Goal: Information Seeking & Learning: Check status

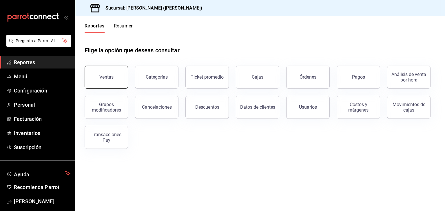
click at [118, 80] on button "Ventas" at bounding box center [106, 77] width 43 height 23
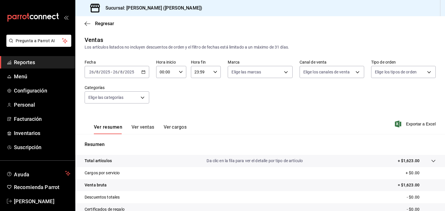
click at [131, 74] on div "[DATE] [DATE] - [DATE] [DATE]" at bounding box center [117, 72] width 65 height 12
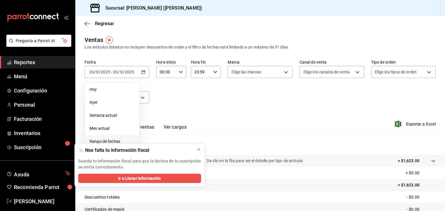
click at [120, 141] on span "Rango de fechas" at bounding box center [111, 142] width 45 height 6
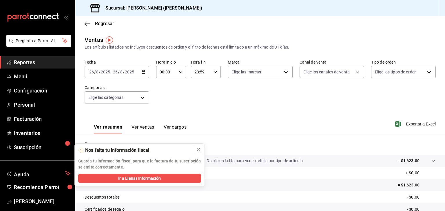
click at [198, 150] on icon at bounding box center [198, 149] width 5 height 5
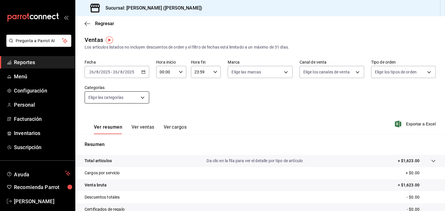
click at [134, 100] on body "Pregunta a Parrot AI Reportes Menú Configuración Personal Facturación Inventari…" at bounding box center [222, 105] width 445 height 211
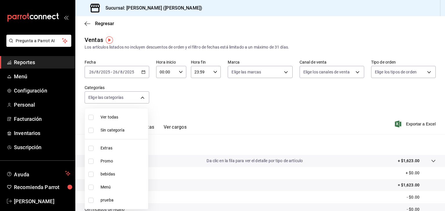
click at [159, 103] on div at bounding box center [222, 105] width 445 height 211
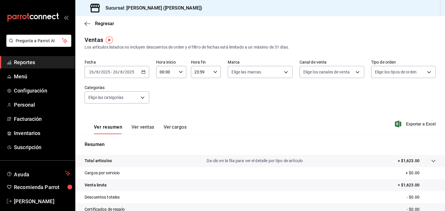
click at [122, 65] on div "Ver todas Sin categoría Extras Promo bebidas Menú prueba" at bounding box center [222, 105] width 445 height 211
click at [128, 72] on input "2025" at bounding box center [130, 72] width 10 height 5
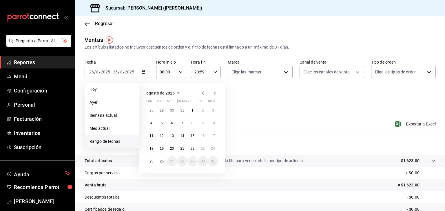
click at [150, 94] on span "agosto de 2025" at bounding box center [160, 93] width 28 height 5
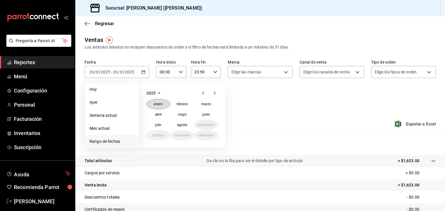
click at [158, 106] on button "enero" at bounding box center [158, 104] width 24 height 10
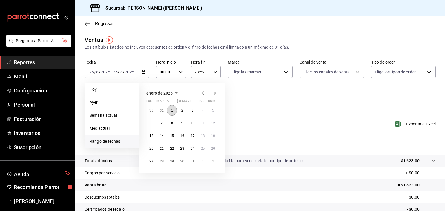
click at [172, 113] on button "1" at bounding box center [172, 110] width 10 height 10
click at [175, 94] on icon "button" at bounding box center [176, 93] width 7 height 7
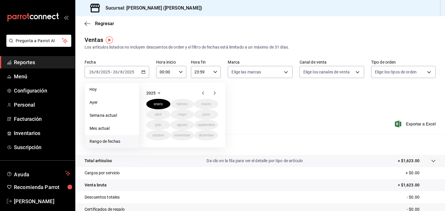
click at [132, 79] on div "Fecha [DATE] [DATE] - [DATE] [DATE] [DATE] [DATE] Semana actual Mes actual [GEO…" at bounding box center [260, 85] width 351 height 51
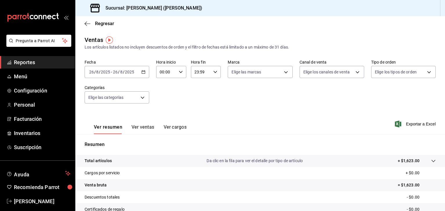
click at [111, 72] on span "-" at bounding box center [111, 72] width 1 height 5
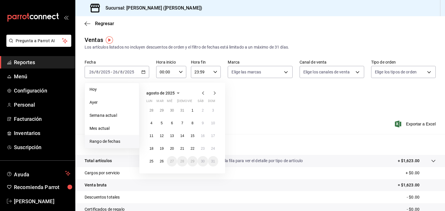
click at [109, 142] on span "Rango de fechas" at bounding box center [111, 142] width 45 height 6
click at [175, 91] on icon "button" at bounding box center [178, 93] width 7 height 7
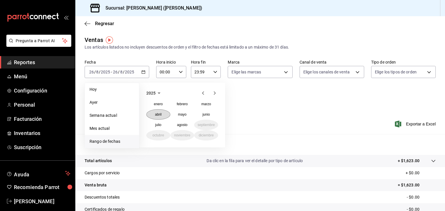
click at [161, 110] on button "abril" at bounding box center [158, 114] width 24 height 10
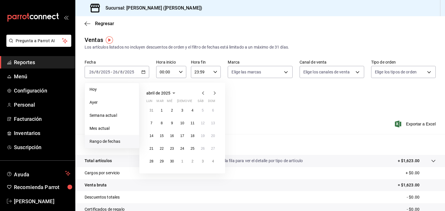
click at [164, 90] on button "abril de 2025" at bounding box center [161, 93] width 31 height 7
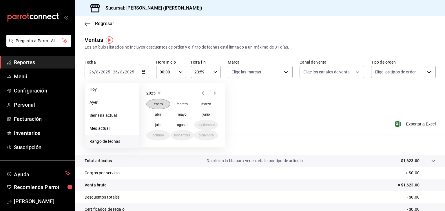
click at [157, 106] on button "enero" at bounding box center [158, 104] width 24 height 10
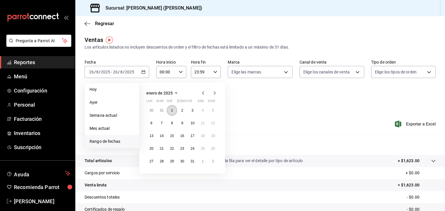
click at [171, 112] on button "1" at bounding box center [172, 110] width 10 height 10
click at [167, 95] on span "enero de 2025" at bounding box center [159, 93] width 26 height 5
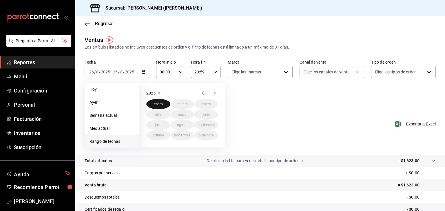
click at [157, 107] on button "enero" at bounding box center [158, 104] width 24 height 10
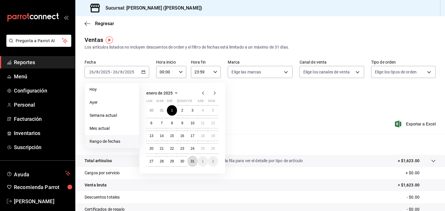
drag, startPoint x: 196, startPoint y: 161, endPoint x: 193, endPoint y: 156, distance: 5.8
click at [195, 161] on button "31" at bounding box center [192, 161] width 10 height 10
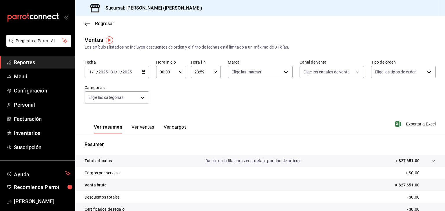
click at [131, 132] on button "Ver ventas" at bounding box center [142, 130] width 23 height 10
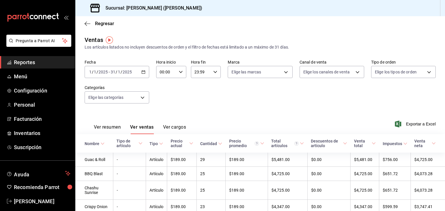
click at [138, 70] on div "[DATE] [DATE] - [DATE] [DATE]" at bounding box center [117, 72] width 65 height 12
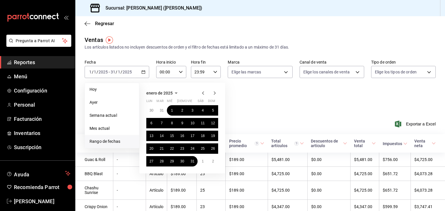
click at [118, 142] on span "Rango de fechas" at bounding box center [111, 142] width 45 height 6
click at [169, 95] on span "enero de 2025" at bounding box center [159, 93] width 26 height 5
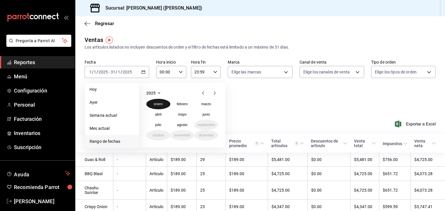
click at [155, 100] on button "enero" at bounding box center [158, 104] width 24 height 10
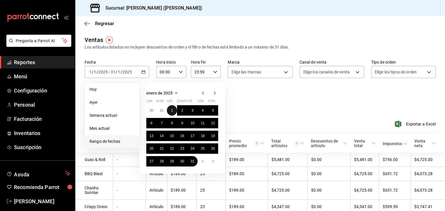
click at [167, 113] on button "1" at bounding box center [172, 110] width 10 height 10
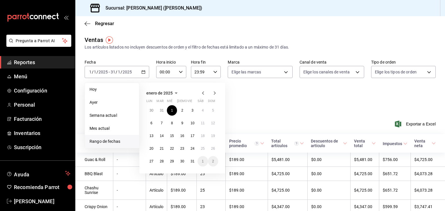
click at [166, 93] on span "enero de 2025" at bounding box center [159, 93] width 26 height 5
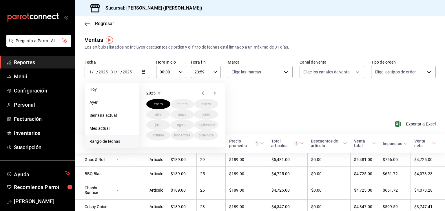
drag, startPoint x: 364, startPoint y: 100, endPoint x: 358, endPoint y: 101, distance: 5.4
click at [364, 100] on div "Fecha [DATE] [DATE] - [DATE] [DATE] [DATE] [DATE] Semana actual Mes actual [GEO…" at bounding box center [260, 85] width 351 height 51
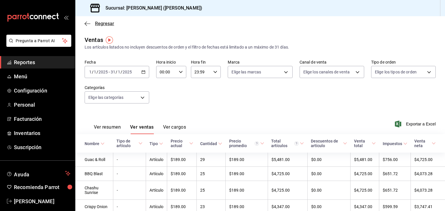
click at [94, 22] on span "Regresar" at bounding box center [100, 24] width 30 height 6
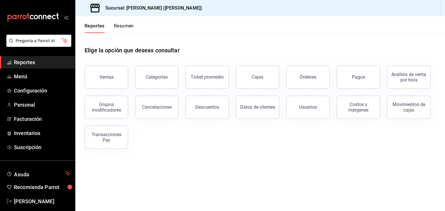
click at [26, 66] on span "Reportes" at bounding box center [42, 62] width 56 height 8
click at [124, 32] on button "Resumen" at bounding box center [124, 28] width 20 height 10
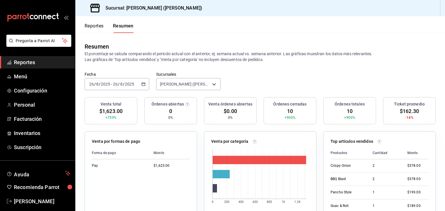
click at [142, 81] on div "[DATE] [DATE] - [DATE] [DATE]" at bounding box center [117, 84] width 65 height 12
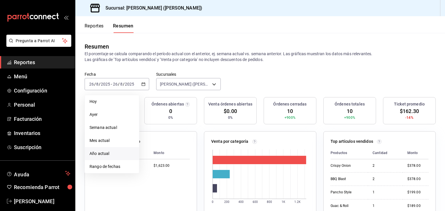
click at [125, 155] on span "Año actual" at bounding box center [111, 154] width 45 height 6
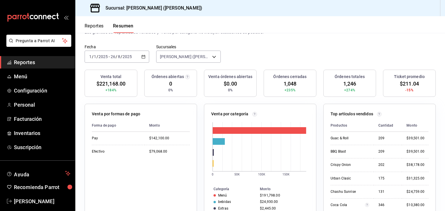
scroll to position [29, 0]
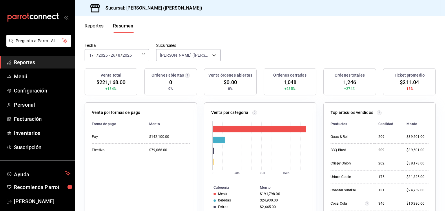
click at [143, 58] on div "[DATE] [DATE] - [DATE] [DATE]" at bounding box center [117, 55] width 65 height 12
drag, startPoint x: 331, startPoint y: 27, endPoint x: 327, endPoint y: 29, distance: 4.5
click at [331, 27] on header "Reportes Resumen" at bounding box center [259, 24] width 369 height 17
click at [39, 199] on span "[PERSON_NAME]" at bounding box center [42, 202] width 56 height 8
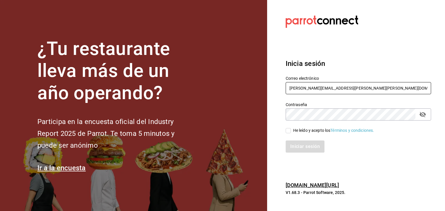
click at [303, 85] on input "[PERSON_NAME][EMAIL_ADDRESS][PERSON_NAME][PERSON_NAME][DOMAIN_NAME]" at bounding box center [358, 88] width 145 height 12
type input "[PERSON_NAME][EMAIL_ADDRESS][DOMAIN_NAME]"
click at [287, 130] on input "He leído y acepto los Términos y condiciones." at bounding box center [288, 130] width 5 height 5
checkbox input "true"
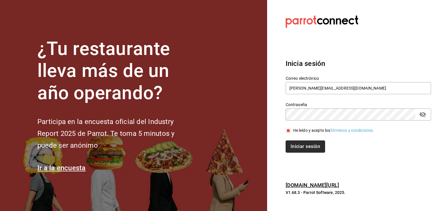
click at [290, 149] on button "Iniciar sesión" at bounding box center [305, 147] width 39 height 12
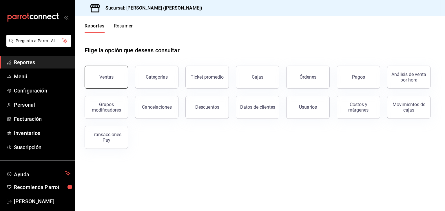
click at [108, 81] on button "Ventas" at bounding box center [106, 77] width 43 height 23
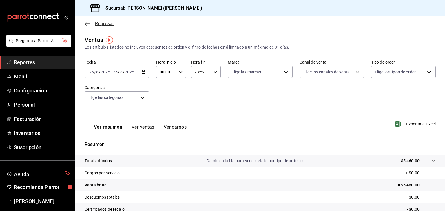
click at [90, 26] on span "Regresar" at bounding box center [100, 24] width 30 height 6
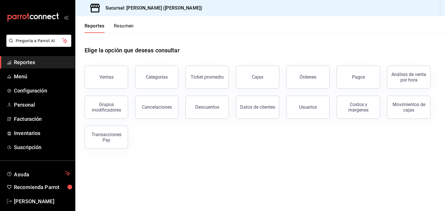
click at [128, 26] on button "Resumen" at bounding box center [124, 28] width 20 height 10
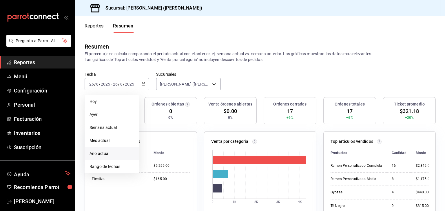
click at [105, 155] on span "Año actual" at bounding box center [111, 154] width 45 height 6
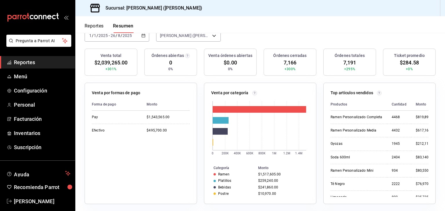
scroll to position [58, 0]
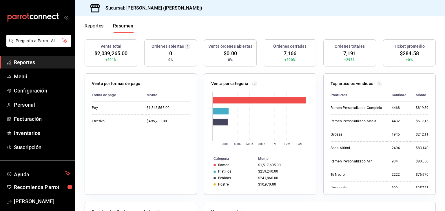
click at [271, 74] on div "Venta por categoría 0 200K 400K 600K 800K 1M 1.2M 1.4M Categoría Monto Ramen $1…" at bounding box center [260, 135] width 112 height 122
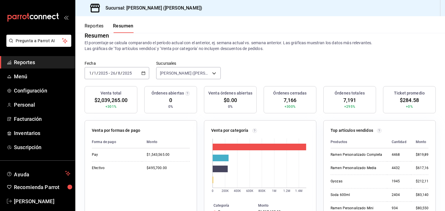
scroll to position [0, 0]
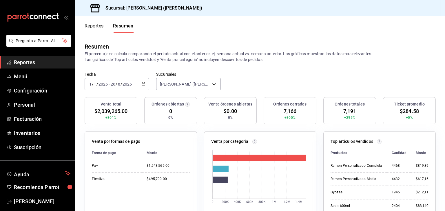
click at [319, 81] on div "Fecha 2025-01-01 1 / 1 / 2025 - 2025-08-26 26 / 8 / 2025 Sucursales Kaiju Ramen…" at bounding box center [259, 84] width 369 height 25
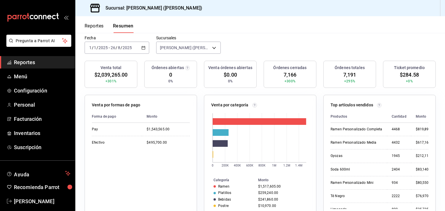
scroll to position [29, 0]
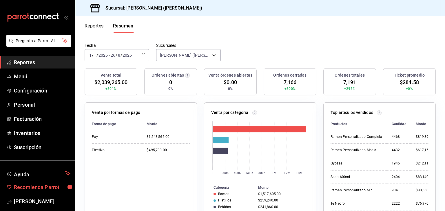
click at [34, 193] on link "Recomienda Parrot" at bounding box center [37, 187] width 75 height 12
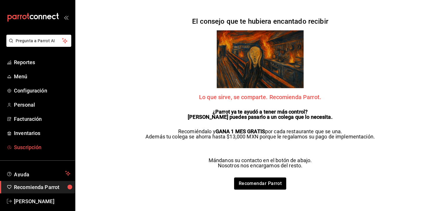
click at [37, 149] on span "Suscripción" at bounding box center [42, 148] width 56 height 8
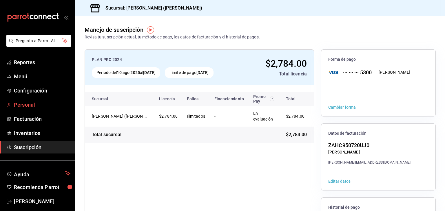
click at [37, 104] on span "Personal" at bounding box center [42, 105] width 56 height 8
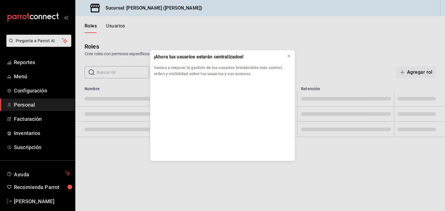
click at [42, 89] on div "¡Ahora tus usuarios estarán centralizados! Vamos a mejorar la gestión de tus us…" at bounding box center [222, 105] width 445 height 211
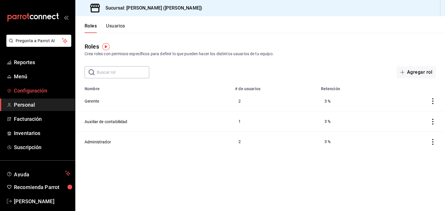
click at [40, 93] on span "Configuración" at bounding box center [42, 91] width 56 height 8
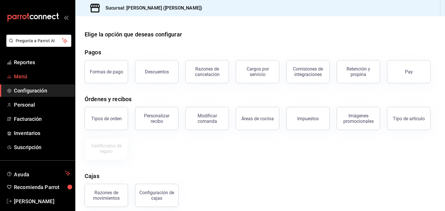
click at [38, 79] on span "Menú" at bounding box center [42, 77] width 56 height 8
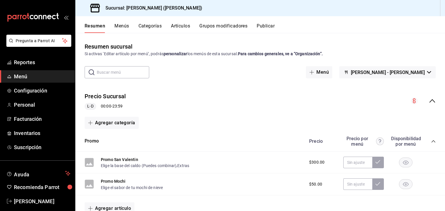
click at [26, 76] on span "Menú" at bounding box center [42, 77] width 56 height 8
click at [37, 61] on span "Reportes" at bounding box center [42, 62] width 56 height 8
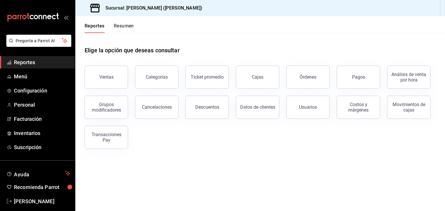
click at [35, 65] on span "Reportes" at bounding box center [42, 62] width 56 height 8
click at [25, 74] on span "Menú" at bounding box center [42, 77] width 56 height 8
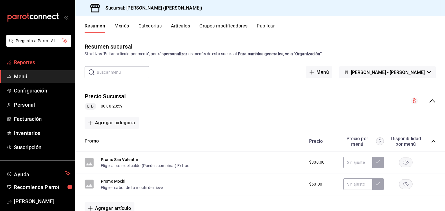
click at [33, 58] on span "Reportes" at bounding box center [42, 62] width 56 height 8
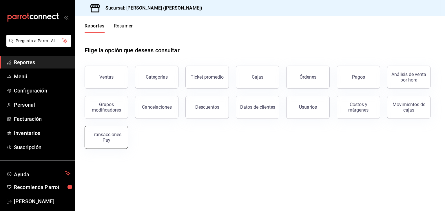
click at [107, 131] on button "Transacciones Pay" at bounding box center [106, 137] width 43 height 23
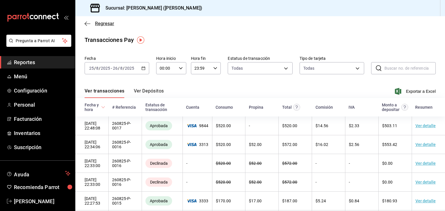
click at [89, 25] on icon "button" at bounding box center [88, 23] width 6 height 5
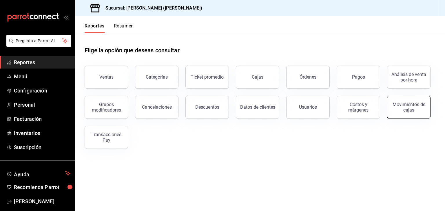
click at [404, 102] on div "Movimientos de cajas" at bounding box center [409, 107] width 36 height 11
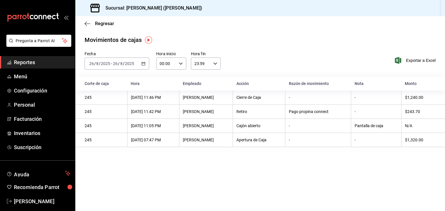
click at [96, 20] on div "Regresar" at bounding box center [259, 23] width 369 height 15
click at [105, 24] on span "Regresar" at bounding box center [104, 24] width 19 height 6
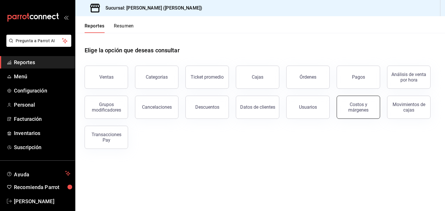
click at [357, 112] on div "Costos y márgenes" at bounding box center [358, 107] width 36 height 11
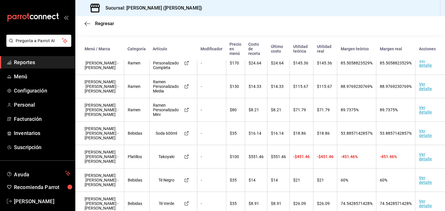
scroll to position [51, 0]
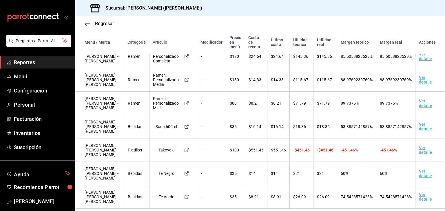
click at [419, 147] on td "Ver detalle" at bounding box center [430, 150] width 30 height 23
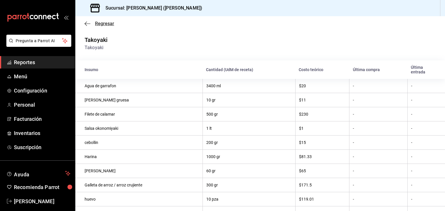
click at [85, 26] on icon "button" at bounding box center [88, 23] width 6 height 5
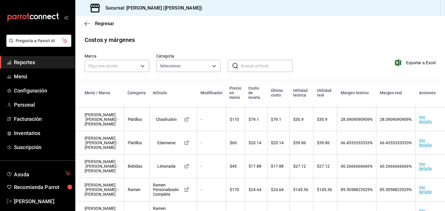
scroll to position [29, 0]
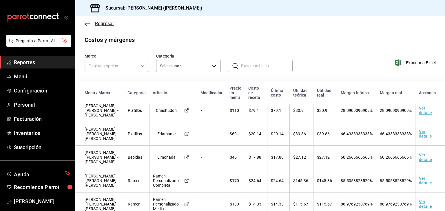
click at [88, 22] on icon "button" at bounding box center [88, 23] width 6 height 5
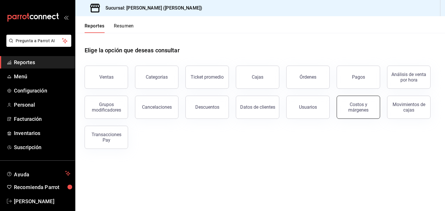
click at [352, 114] on button "Costos y márgenes" at bounding box center [357, 107] width 43 height 23
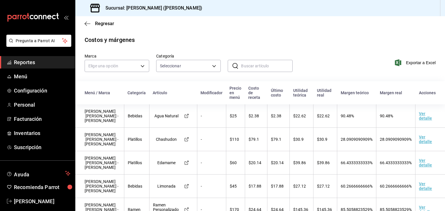
click at [83, 20] on div "Regresar" at bounding box center [259, 23] width 369 height 15
click at [88, 18] on div "Regresar" at bounding box center [259, 23] width 369 height 15
click at [86, 25] on icon "button" at bounding box center [88, 23] width 6 height 5
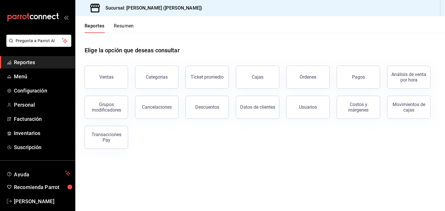
click at [348, 78] on button "Pagos" at bounding box center [357, 77] width 43 height 23
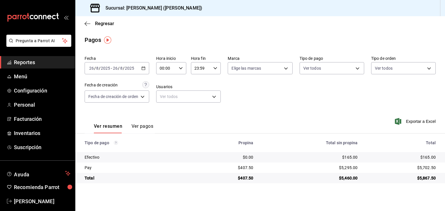
click at [140, 126] on button "Ver pagos" at bounding box center [142, 129] width 22 height 10
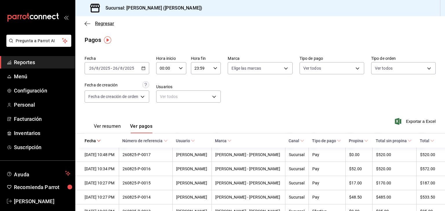
click at [85, 23] on icon "button" at bounding box center [88, 23] width 6 height 0
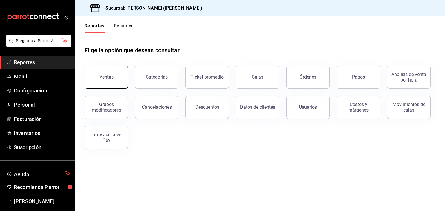
click at [100, 87] on button "Ventas" at bounding box center [106, 77] width 43 height 23
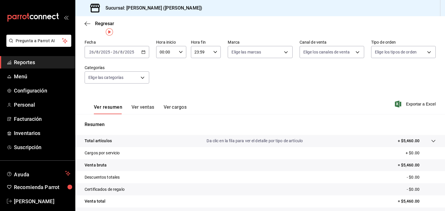
scroll to position [29, 0]
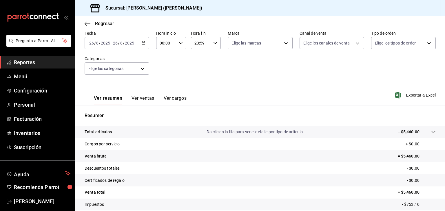
click at [146, 43] on div "[DATE] [DATE] - [DATE] [DATE]" at bounding box center [117, 43] width 65 height 12
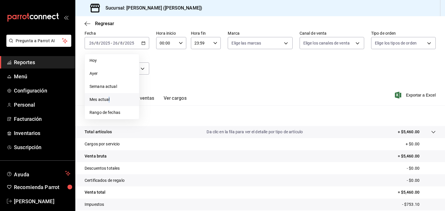
click at [109, 100] on span "Mes actual" at bounding box center [111, 100] width 45 height 6
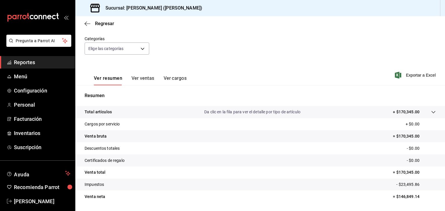
scroll to position [58, 0]
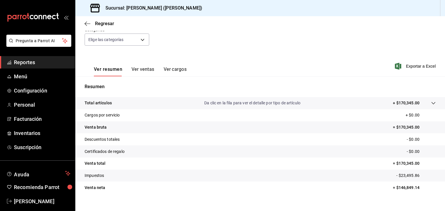
click at [279, 103] on p "Da clic en la fila para ver el detalle por tipo de artículo" at bounding box center [252, 103] width 96 height 6
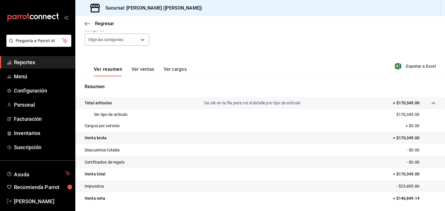
click at [279, 103] on p "Da clic en la fila para ver el detalle por tipo de artículo" at bounding box center [252, 103] width 96 height 6
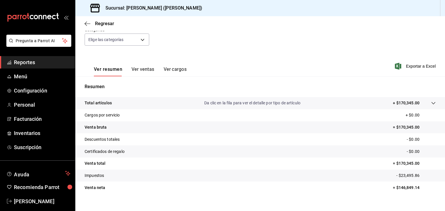
click at [118, 178] on tr "Impuestos - $23,495.86" at bounding box center [259, 176] width 369 height 12
click at [408, 174] on p "- $23,495.86" at bounding box center [415, 176] width 39 height 6
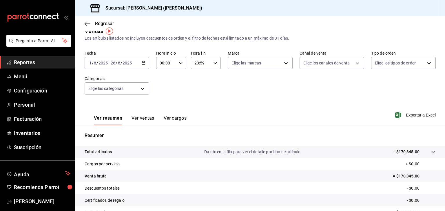
scroll to position [0, 0]
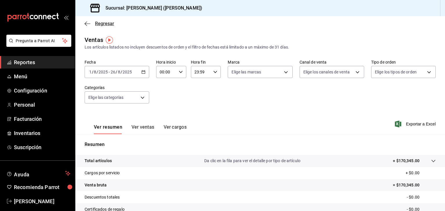
click at [100, 25] on span "Regresar" at bounding box center [104, 24] width 19 height 6
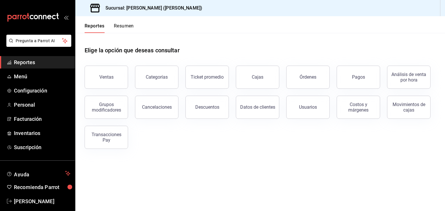
click at [120, 31] on button "Resumen" at bounding box center [124, 28] width 20 height 10
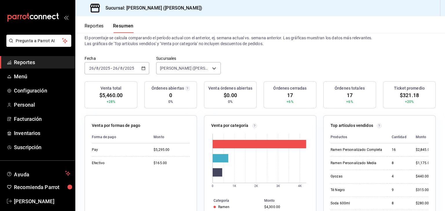
scroll to position [29, 0]
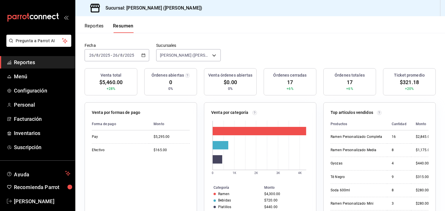
click at [142, 56] on icon "button" at bounding box center [143, 55] width 4 height 4
click at [122, 125] on span "Año actual" at bounding box center [111, 125] width 45 height 6
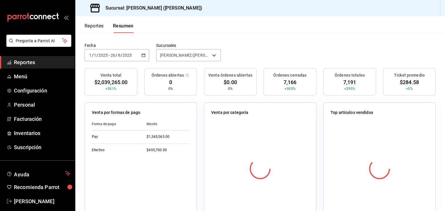
click at [116, 82] on span "$2,039,265.00" at bounding box center [110, 82] width 33 height 8
click at [139, 95] on div "Venta total $2,039,265.00 +301% Órdenes abiertas 0 0% Venta órdenes abiertas $0…" at bounding box center [260, 85] width 351 height 34
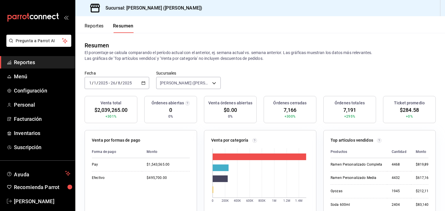
scroll to position [0, 0]
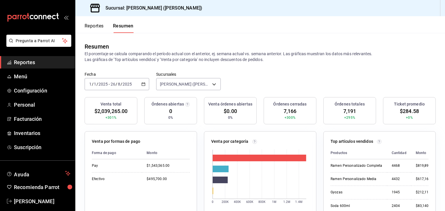
click at [141, 88] on div "[DATE] [DATE] - [DATE] [DATE]" at bounding box center [117, 84] width 65 height 12
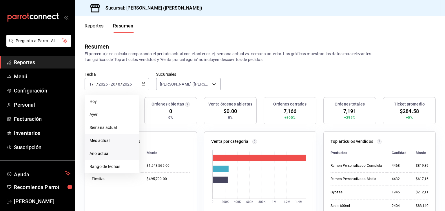
click at [123, 139] on span "Mes actual" at bounding box center [111, 141] width 45 height 6
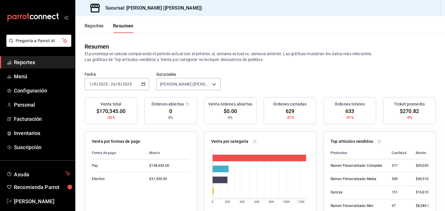
click at [141, 86] on div "2025-08-01 1 / 8 / 2025 - 2025-08-26 26 / 8 / 2025" at bounding box center [117, 84] width 65 height 12
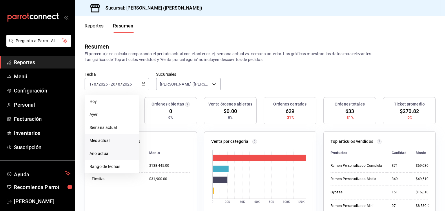
click at [103, 156] on span "Año actual" at bounding box center [111, 154] width 45 height 6
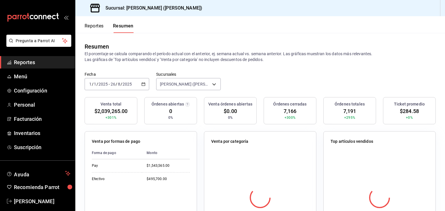
click at [122, 85] on input "2025" at bounding box center [127, 84] width 10 height 5
click at [142, 84] on icon "button" at bounding box center [143, 84] width 4 height 4
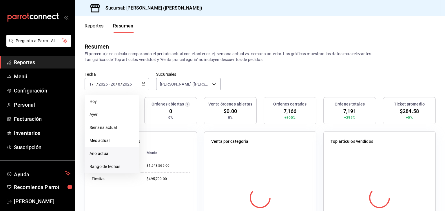
click at [99, 171] on li "Rango de fechas" at bounding box center [112, 166] width 54 height 13
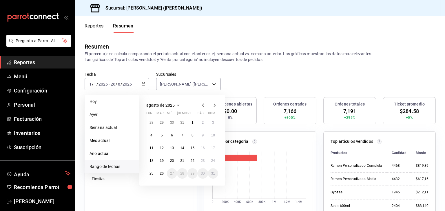
click at [166, 104] on span "agosto de 2025" at bounding box center [160, 105] width 28 height 5
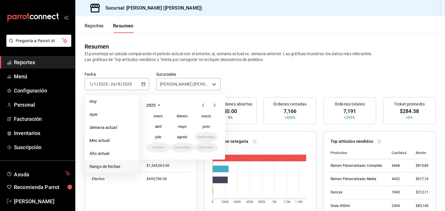
click at [158, 105] on icon "button" at bounding box center [159, 105] width 3 height 1
click at [161, 128] on button "2024" at bounding box center [158, 127] width 24 height 10
click at [159, 118] on button "enero" at bounding box center [158, 116] width 24 height 10
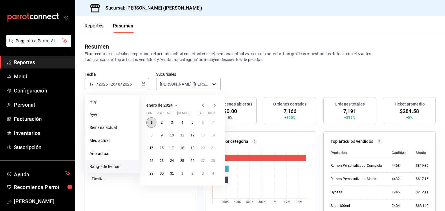
click at [154, 119] on button "1" at bounding box center [151, 123] width 10 height 10
click at [166, 106] on span "enero de 2024" at bounding box center [159, 105] width 26 height 5
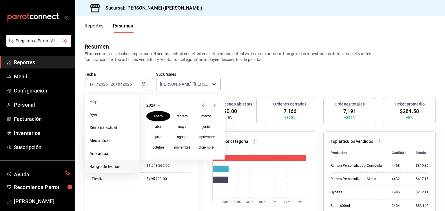
click at [201, 153] on div "2024 enero febrero marzo abril mayo junio julio agosto septiembre octubre novie…" at bounding box center [182, 127] width 86 height 65
click at [200, 151] on button "diciembre" at bounding box center [206, 147] width 24 height 10
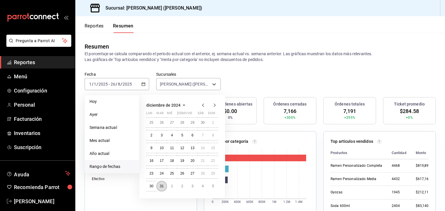
click at [158, 186] on button "31" at bounding box center [161, 186] width 10 height 10
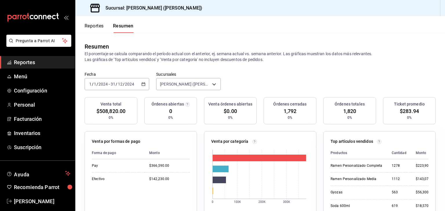
click at [144, 84] on icon "button" at bounding box center [143, 84] width 4 height 4
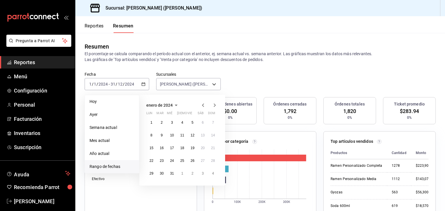
click at [170, 107] on span "enero de 2024" at bounding box center [159, 105] width 26 height 5
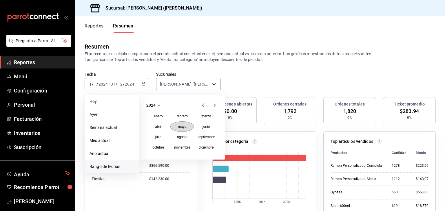
click at [182, 130] on button "mayo" at bounding box center [182, 127] width 24 height 10
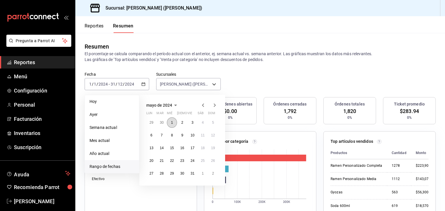
click at [172, 123] on abbr "1" at bounding box center [172, 123] width 2 height 4
click at [170, 106] on span "mayo de 2024" at bounding box center [159, 105] width 26 height 5
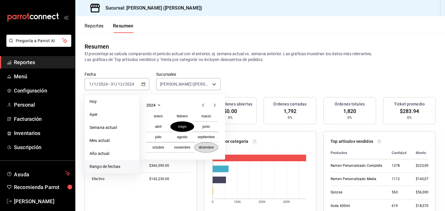
click at [204, 147] on abbr "diciembre" at bounding box center [206, 148] width 15 height 4
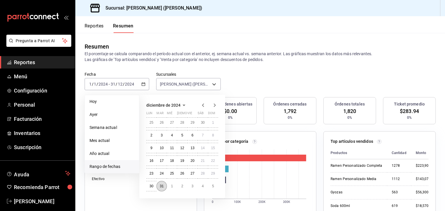
click at [162, 186] on abbr "31" at bounding box center [162, 186] width 4 height 4
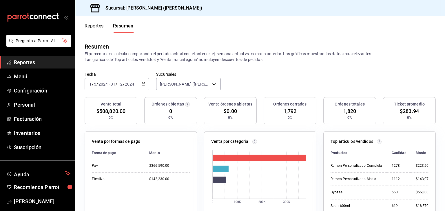
click at [143, 83] on icon "button" at bounding box center [143, 84] width 4 height 4
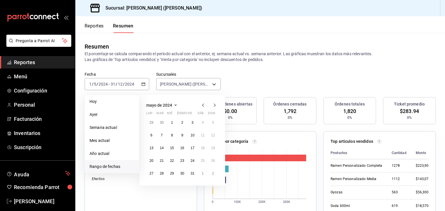
click at [160, 105] on span "mayo de 2024" at bounding box center [159, 105] width 26 height 5
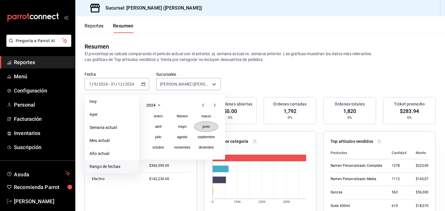
click at [203, 127] on abbr "junio" at bounding box center [205, 127] width 7 height 4
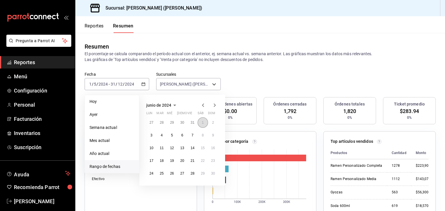
click at [204, 125] on button "1" at bounding box center [202, 123] width 10 height 10
click at [167, 105] on span "junio de 2024" at bounding box center [158, 105] width 25 height 5
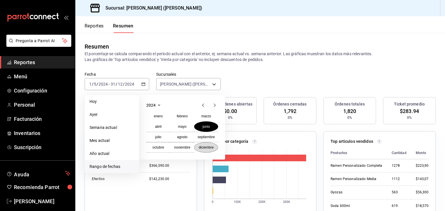
click at [203, 152] on button "diciembre" at bounding box center [206, 147] width 24 height 10
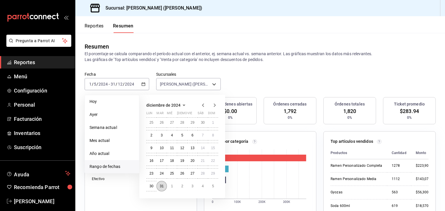
click at [163, 189] on button "31" at bounding box center [161, 186] width 10 height 10
click at [169, 103] on span "junio de 2024" at bounding box center [158, 105] width 25 height 5
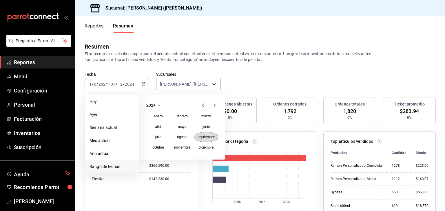
click at [199, 140] on button "septiembre" at bounding box center [206, 137] width 24 height 10
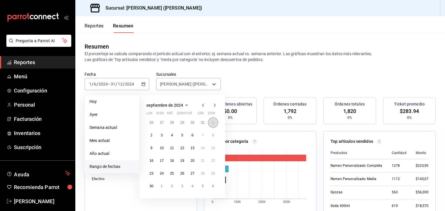
click at [214, 123] on button "1" at bounding box center [213, 123] width 10 height 10
click at [166, 103] on span "septiembre de 2024" at bounding box center [164, 105] width 37 height 5
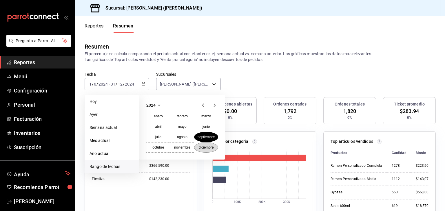
click at [208, 148] on abbr "diciembre" at bounding box center [206, 148] width 15 height 4
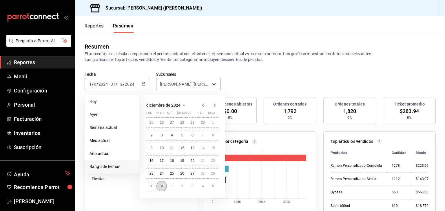
click at [161, 189] on button "31" at bounding box center [161, 186] width 10 height 10
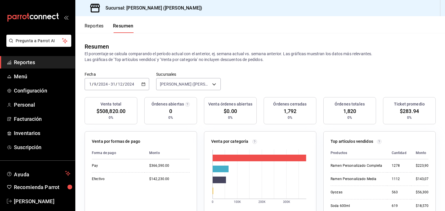
click at [144, 85] on icon "button" at bounding box center [143, 84] width 4 height 4
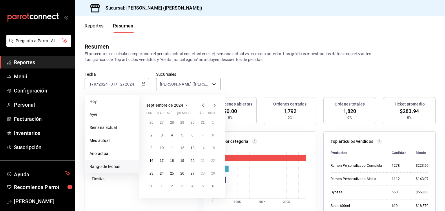
click at [172, 103] on span "septiembre de 2024" at bounding box center [164, 105] width 37 height 5
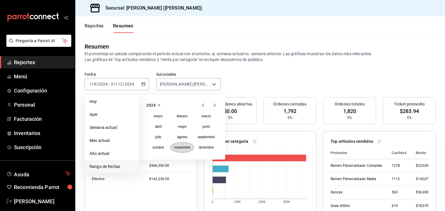
click at [186, 146] on abbr "noviembre" at bounding box center [182, 148] width 16 height 4
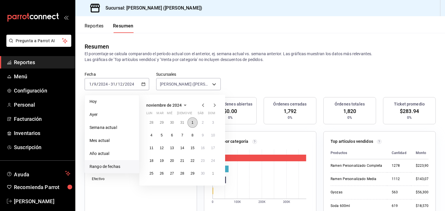
click at [193, 122] on abbr "1" at bounding box center [192, 123] width 2 height 4
click at [170, 99] on div "noviembre de 2024 lun mar mié jue vie sáb dom 28 29 30 31 1 2 3 4 5 6 7 8 9 10 …" at bounding box center [182, 140] width 86 height 91
click at [176, 105] on span "noviembre de 2024" at bounding box center [163, 105] width 35 height 5
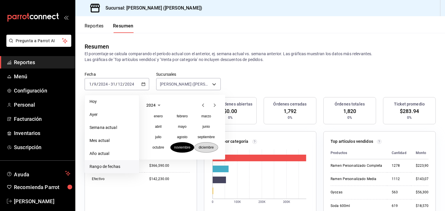
click at [204, 152] on button "diciembre" at bounding box center [206, 147] width 24 height 10
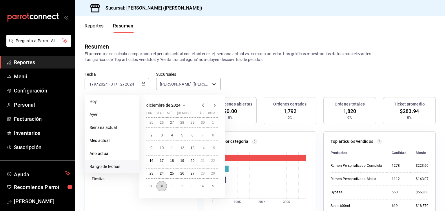
click at [162, 189] on button "31" at bounding box center [161, 186] width 10 height 10
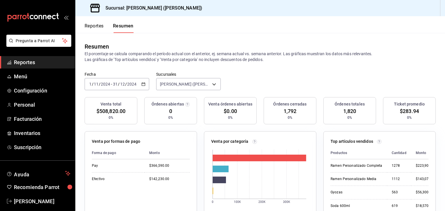
click at [141, 85] on div "2024-11-01 1 / 11 / 2024 - 2024-12-31 31 / 12 / 2024" at bounding box center [117, 84] width 65 height 12
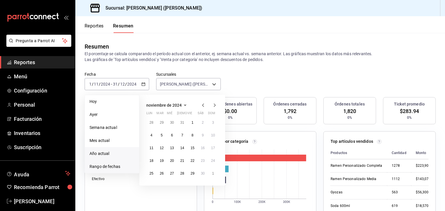
click at [101, 156] on span "Año actual" at bounding box center [111, 154] width 45 height 6
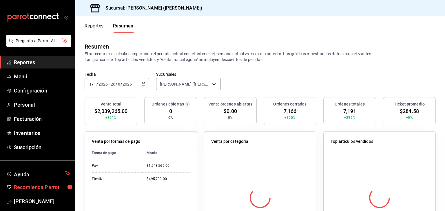
drag, startPoint x: 46, startPoint y: 195, endPoint x: 46, endPoint y: 192, distance: 3.2
click at [47, 195] on ul "Ayuda Recomienda Parrot Jesús Rivera" at bounding box center [37, 188] width 75 height 40
drag, startPoint x: 30, startPoint y: 201, endPoint x: 31, endPoint y: 196, distance: 4.8
click at [31, 200] on span "Jesús Rivera" at bounding box center [42, 202] width 56 height 8
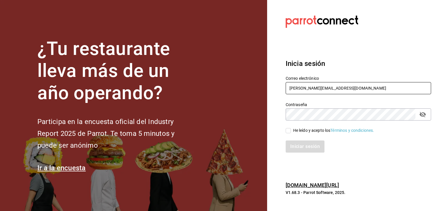
click at [377, 86] on input "[PERSON_NAME][EMAIL_ADDRESS][DOMAIN_NAME]" at bounding box center [358, 88] width 145 height 12
type input "[PERSON_NAME][EMAIL_ADDRESS][PERSON_NAME][PERSON_NAME][DOMAIN_NAME]"
drag, startPoint x: 286, startPoint y: 130, endPoint x: 288, endPoint y: 138, distance: 8.3
click at [286, 130] on input "He leído y acepto los Términos y condiciones." at bounding box center [288, 130] width 5 height 5
checkbox input "true"
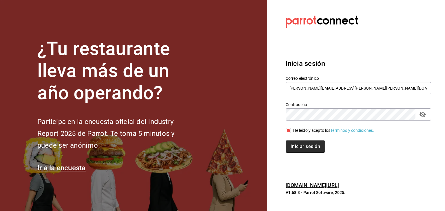
click at [292, 151] on button "Iniciar sesión" at bounding box center [305, 147] width 39 height 12
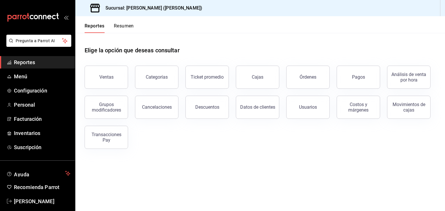
click at [124, 29] on button "Resumen" at bounding box center [124, 28] width 20 height 10
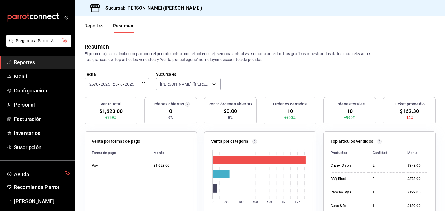
click at [144, 80] on div "[DATE] [DATE] - [DATE] [DATE]" at bounding box center [117, 84] width 65 height 12
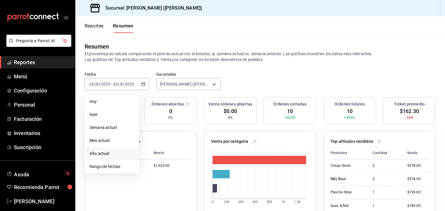
click at [119, 152] on span "Año actual" at bounding box center [111, 154] width 45 height 6
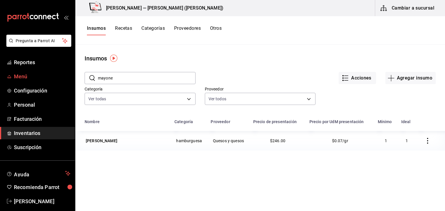
click at [50, 77] on span "Menú" at bounding box center [42, 77] width 56 height 8
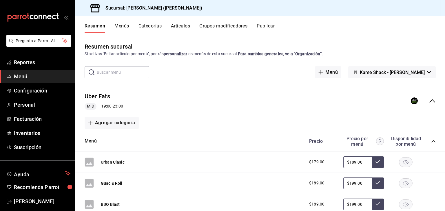
click at [33, 75] on span "Menú" at bounding box center [42, 77] width 56 height 8
click at [429, 103] on icon "collapse-menu-row" at bounding box center [432, 101] width 7 height 7
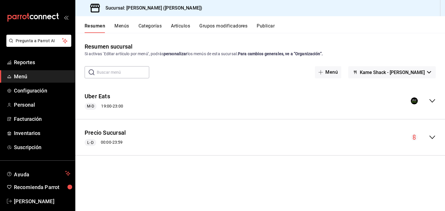
click at [427, 101] on div "collapse-menu-row" at bounding box center [423, 101] width 25 height 7
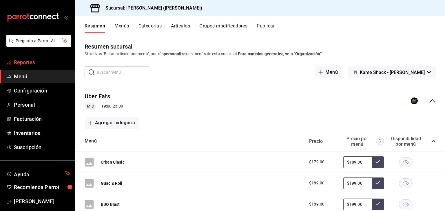
click at [32, 57] on link "Reportes" at bounding box center [37, 62] width 75 height 12
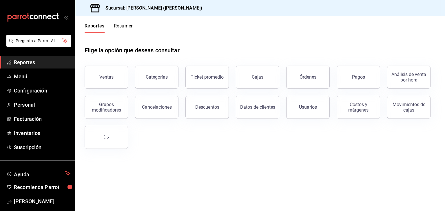
click at [122, 29] on button "Resumen" at bounding box center [124, 28] width 20 height 10
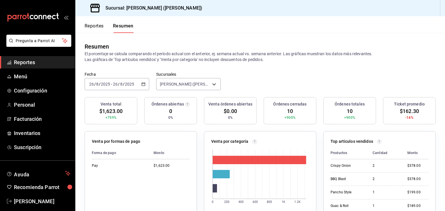
click at [141, 81] on div "[DATE] [DATE] - [DATE] [DATE]" at bounding box center [117, 84] width 65 height 12
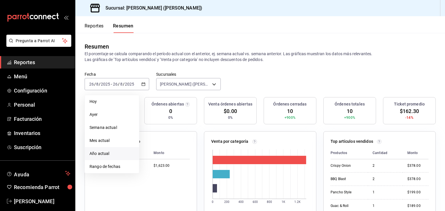
click at [114, 155] on span "Año actual" at bounding box center [111, 154] width 45 height 6
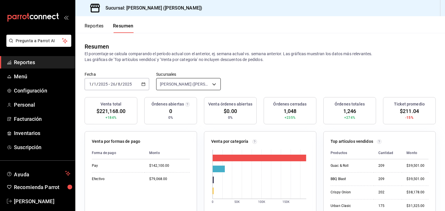
drag, startPoint x: 210, startPoint y: 76, endPoint x: 214, endPoint y: 86, distance: 10.4
click at [212, 79] on div "Kame Shack (Fernando Aguilar) [object Object]" at bounding box center [188, 83] width 65 height 14
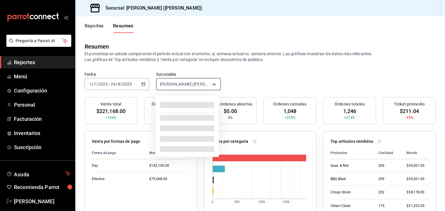
click at [216, 86] on body "Pregunta a Parrot AI Reportes Menú Configuración Personal Facturación Inventari…" at bounding box center [222, 105] width 445 height 211
click at [96, 23] on div at bounding box center [222, 105] width 445 height 211
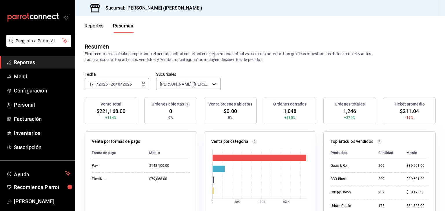
click at [96, 23] on div at bounding box center [222, 105] width 445 height 211
click at [101, 25] on button "Reportes" at bounding box center [94, 28] width 19 height 10
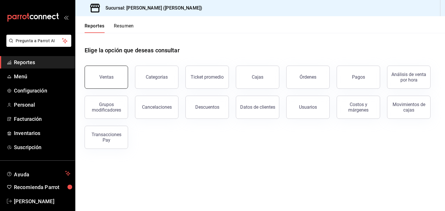
click at [103, 77] on div "Ventas" at bounding box center [106, 77] width 14 height 6
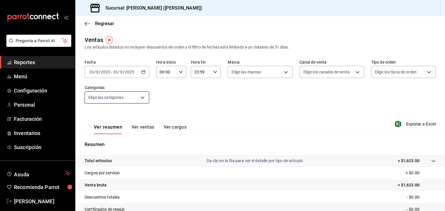
click at [125, 98] on body "Pregunta a Parrot AI Reportes Menú Configuración Personal Facturación Inventari…" at bounding box center [222, 105] width 445 height 211
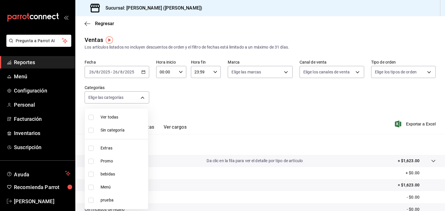
click at [264, 90] on div at bounding box center [222, 105] width 445 height 211
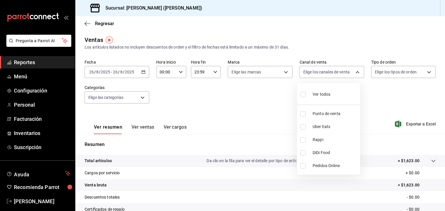
click at [339, 74] on body "Pregunta a Parrot AI Reportes Menú Configuración Personal Facturación Inventari…" at bounding box center [222, 105] width 445 height 211
click at [347, 130] on li "Uber Eats" at bounding box center [328, 126] width 63 height 13
type input "UBER_EATS"
checkbox input "true"
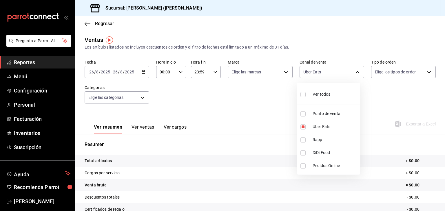
click at [234, 111] on div at bounding box center [222, 105] width 445 height 211
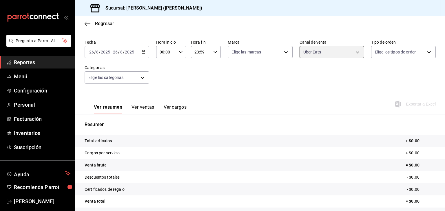
scroll to position [29, 0]
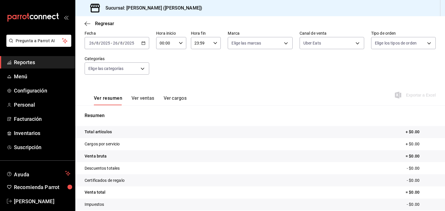
click at [142, 42] on \(Stroke\) "button" at bounding box center [143, 43] width 3 height 3
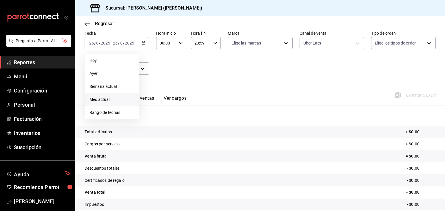
click at [115, 103] on li "Mes actual" at bounding box center [112, 99] width 54 height 13
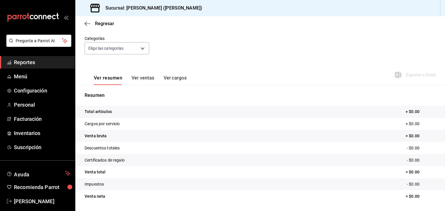
scroll to position [66, 0]
